Goal: Information Seeking & Learning: Learn about a topic

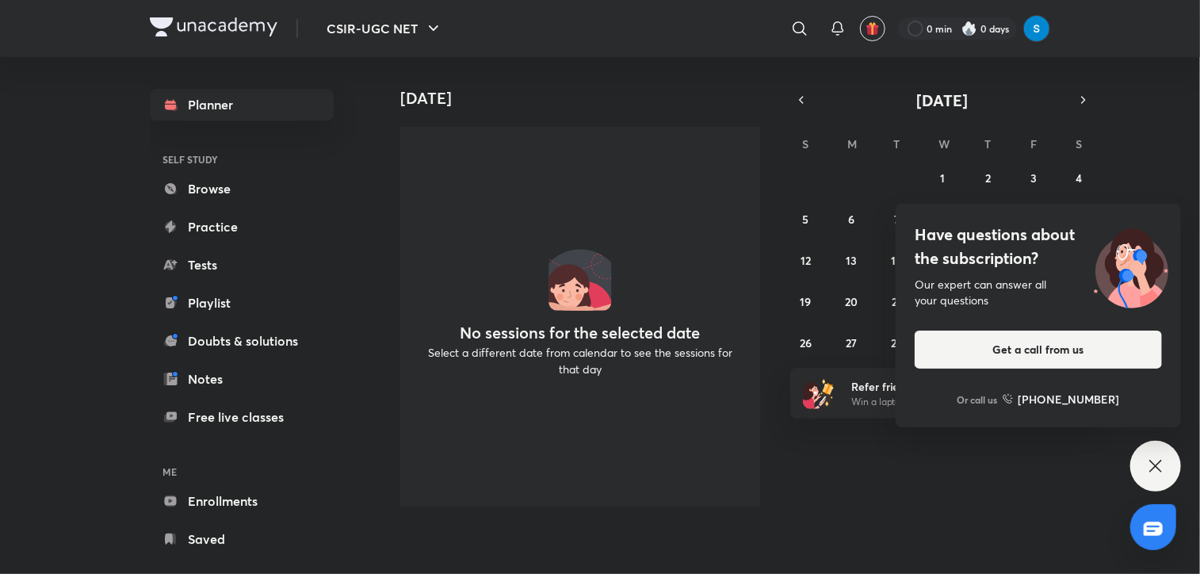
click at [1147, 461] on icon at bounding box center [1155, 465] width 19 height 19
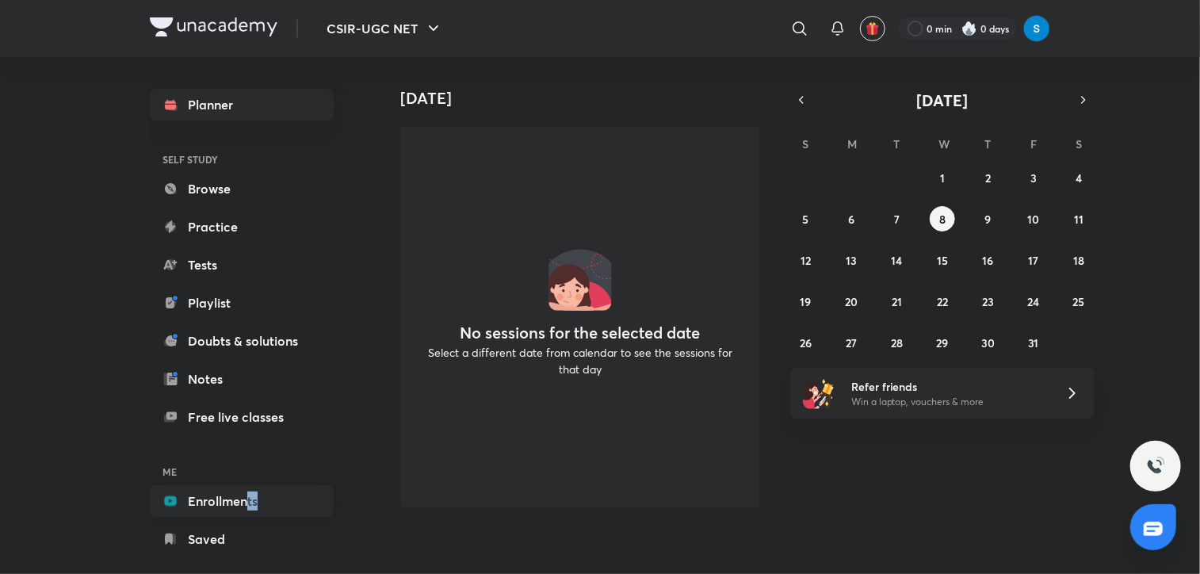
drag, startPoint x: 248, startPoint y: 518, endPoint x: 244, endPoint y: 504, distance: 14.8
click at [244, 504] on div "Planner SELF STUDY Browse Practice Tests Playlist Doubts & solutions Notes Free…" at bounding box center [242, 322] width 184 height 466
click at [244, 504] on link "Enrollments" at bounding box center [242, 501] width 184 height 32
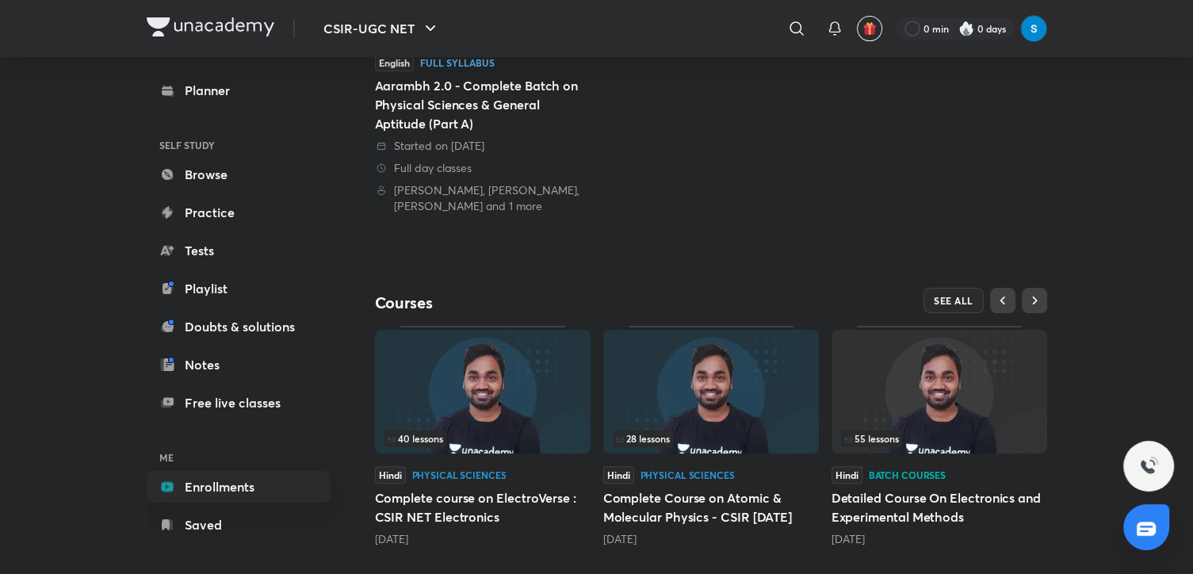
scroll to position [349, 0]
click at [867, 437] on span "55 lessons" at bounding box center [871, 438] width 55 height 10
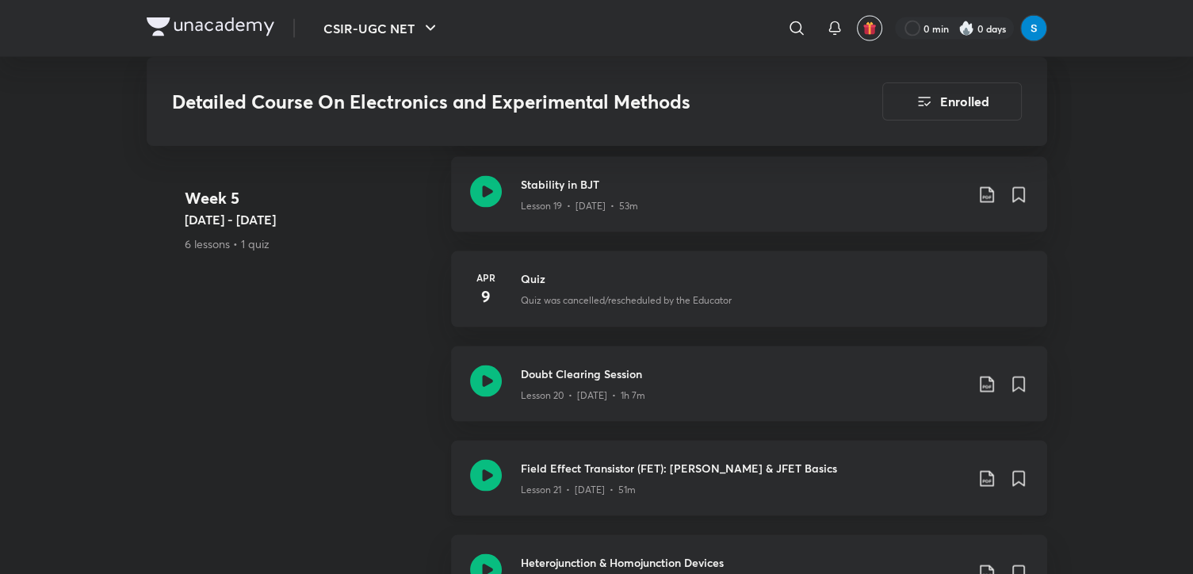
scroll to position [3144, 0]
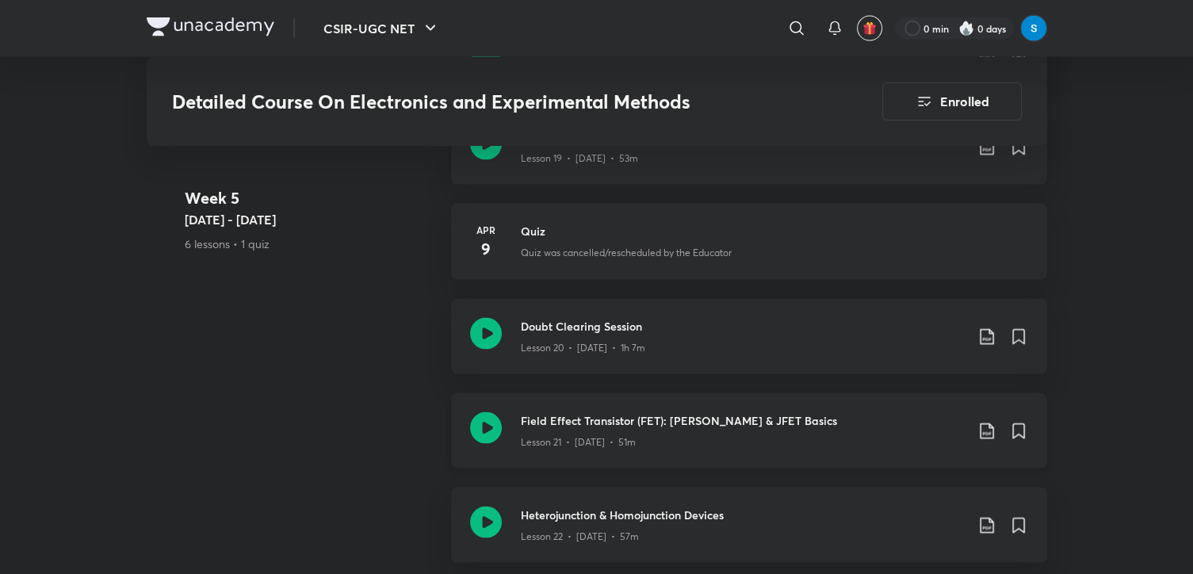
click at [618, 414] on h3 "Field Effect Transistor (FET): [PERSON_NAME] & JFET Basics" at bounding box center [743, 420] width 444 height 17
click at [569, 337] on div "Lesson 20 • [DATE] • 1h 7m" at bounding box center [743, 344] width 444 height 21
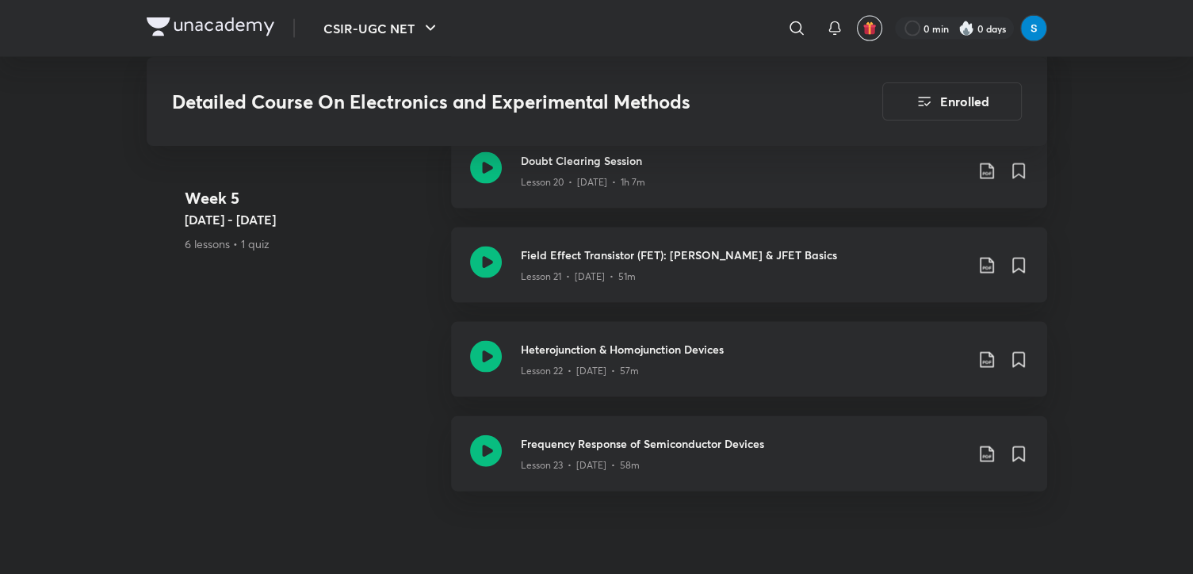
scroll to position [3311, 0]
click at [530, 279] on p "Lesson 21 • [DATE] • 51m" at bounding box center [578, 276] width 115 height 14
